Goal: Check status: Check status

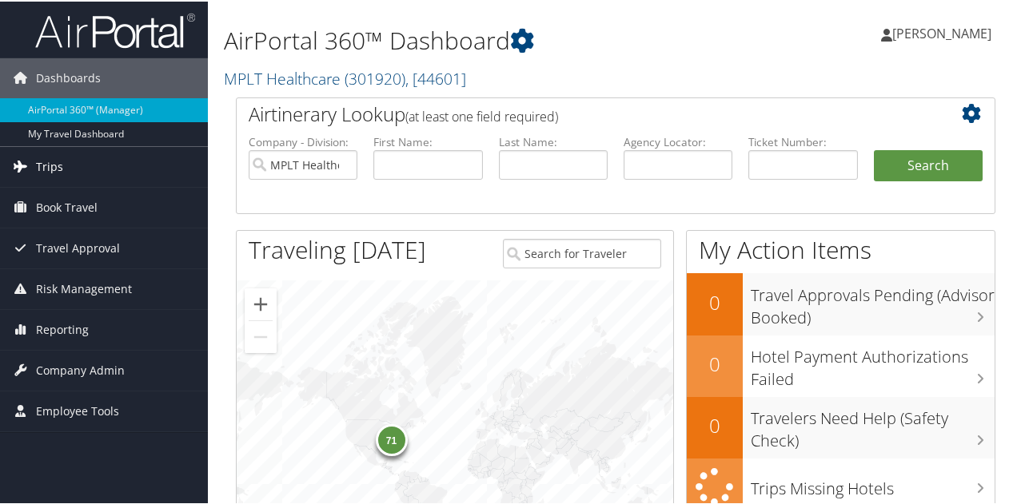
click at [91, 162] on link "Trips" at bounding box center [104, 165] width 208 height 40
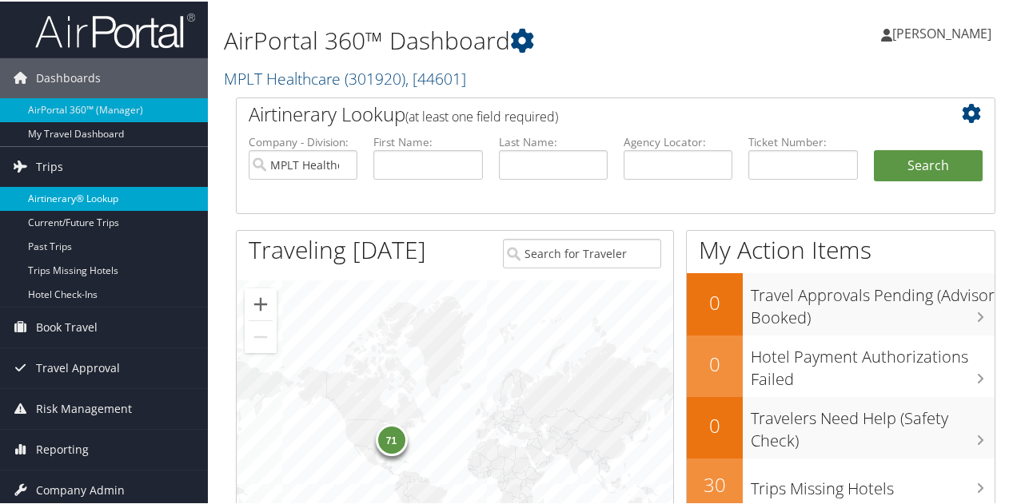
click at [110, 188] on link "Airtinerary® Lookup" at bounding box center [104, 197] width 208 height 24
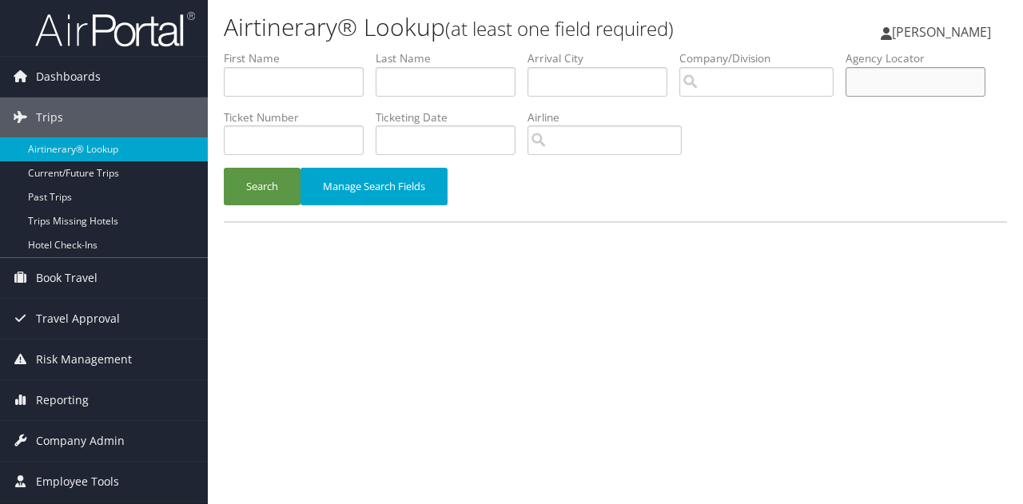
click at [895, 73] on input "text" at bounding box center [916, 82] width 140 height 30
paste input "DK27CQ"
type input "DK27CQ"
click at [259, 197] on button "Search" at bounding box center [262, 187] width 77 height 38
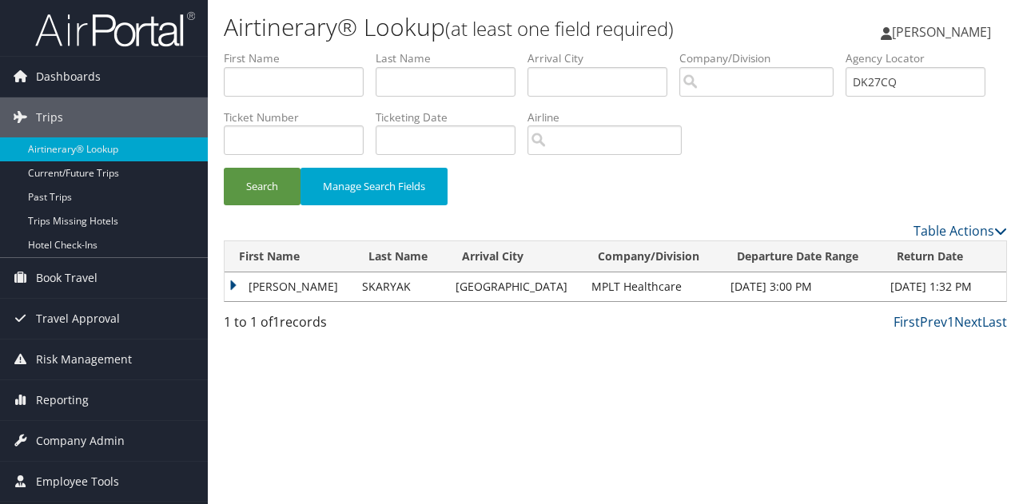
click at [233, 284] on td "LYNNE ANN" at bounding box center [290, 287] width 130 height 29
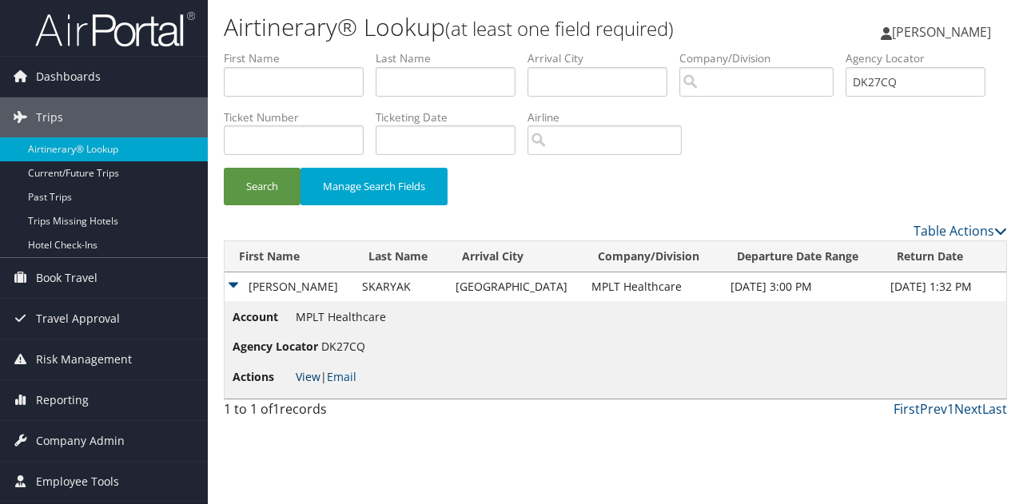
click at [313, 378] on link "View" at bounding box center [308, 376] width 25 height 15
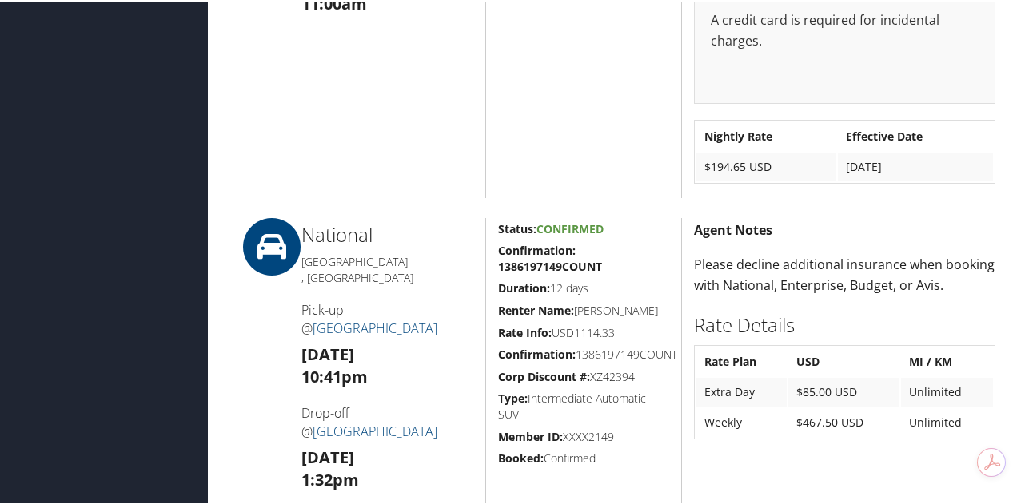
scroll to position [825, 0]
